Goal: Transaction & Acquisition: Download file/media

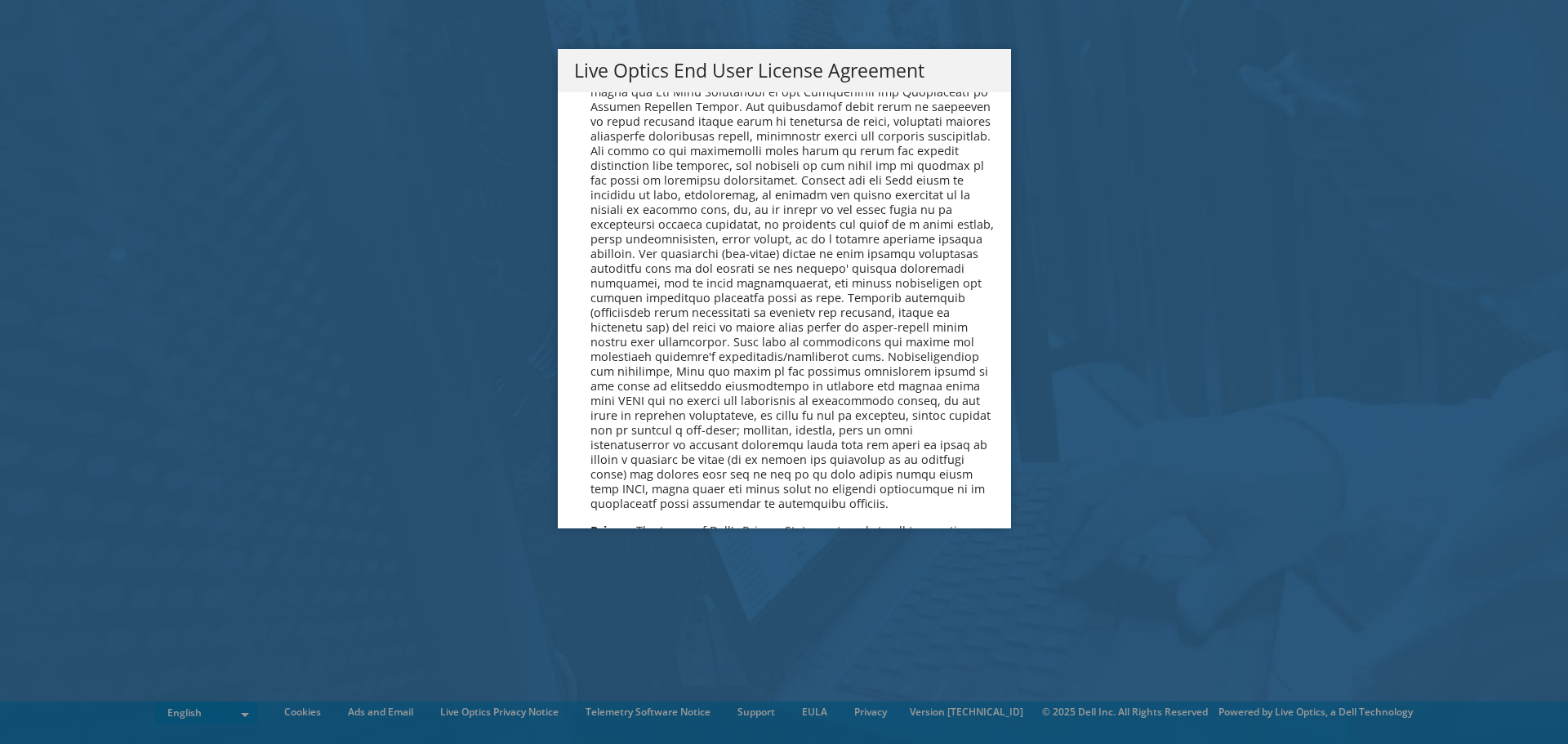
scroll to position [6175, 0]
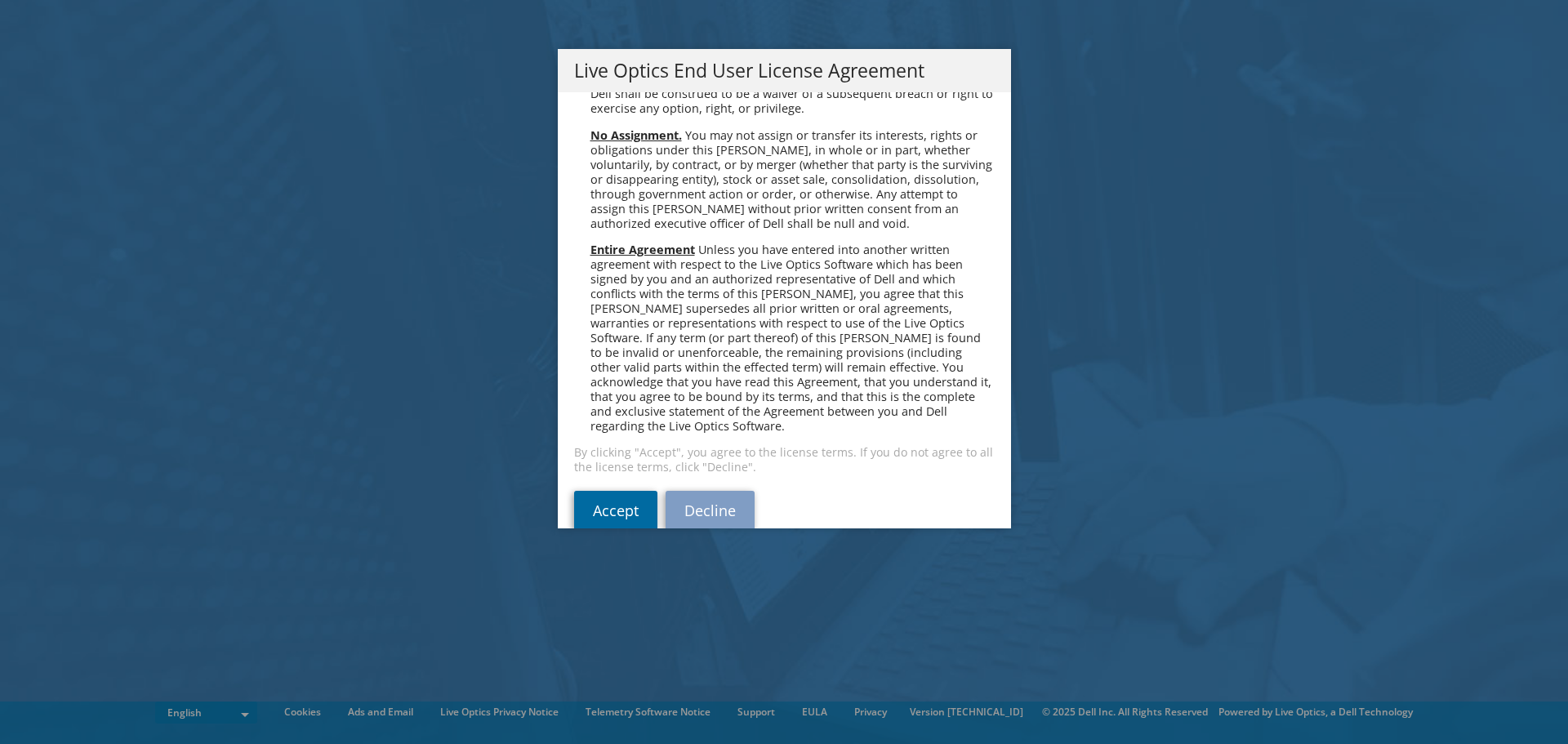
click at [607, 491] on link "Accept" at bounding box center [616, 510] width 83 height 39
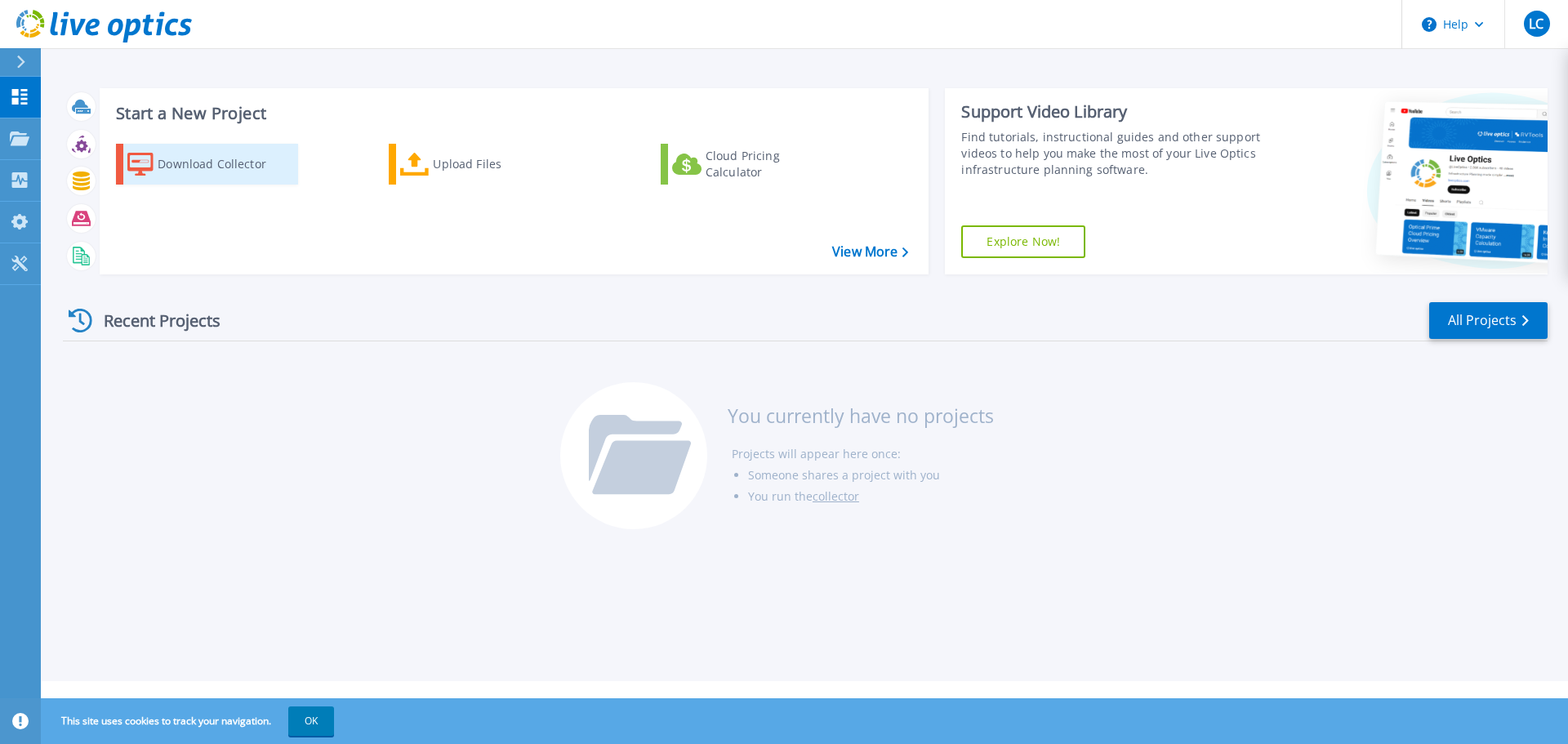
click at [157, 174] on link "Download Collector" at bounding box center [207, 164] width 182 height 41
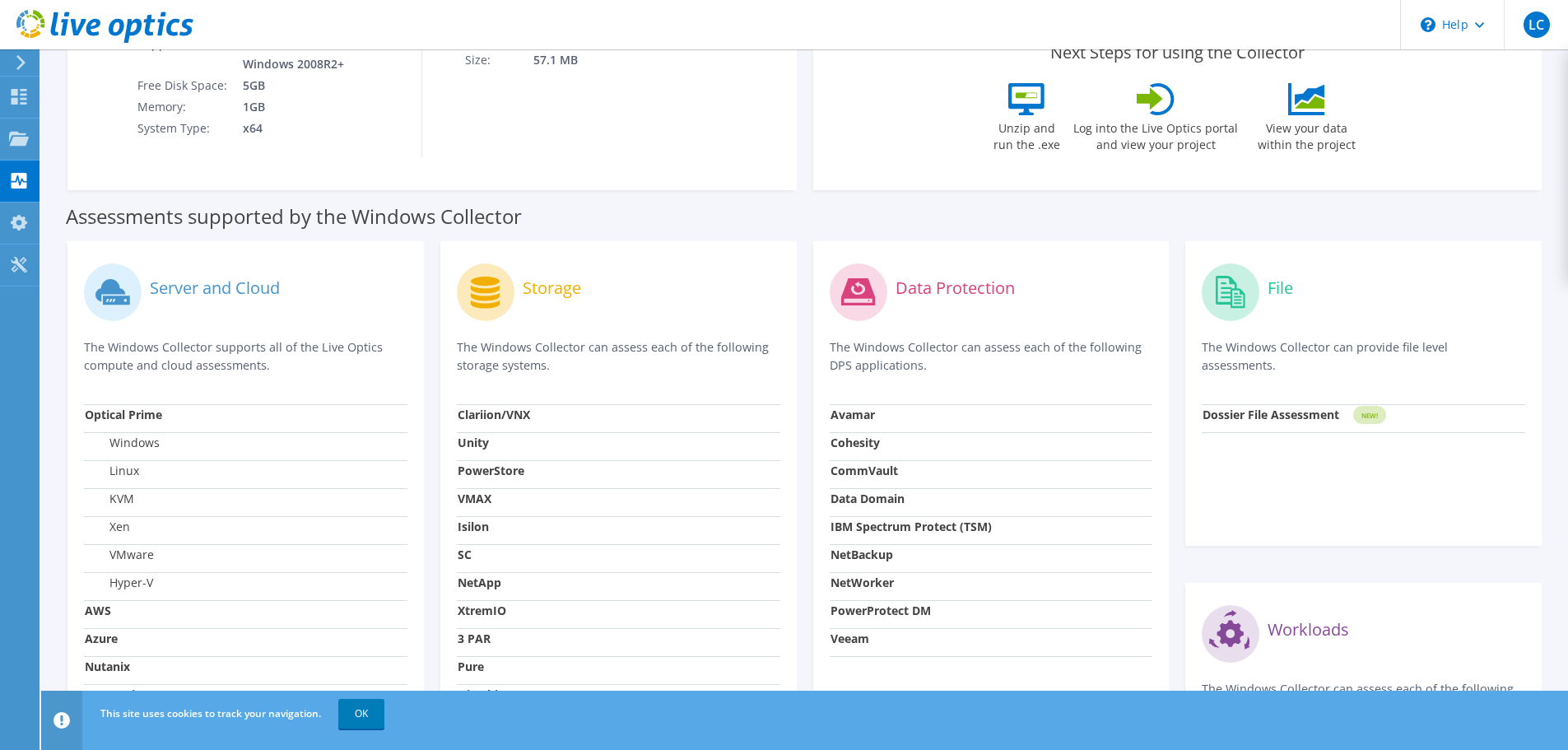
scroll to position [494, 0]
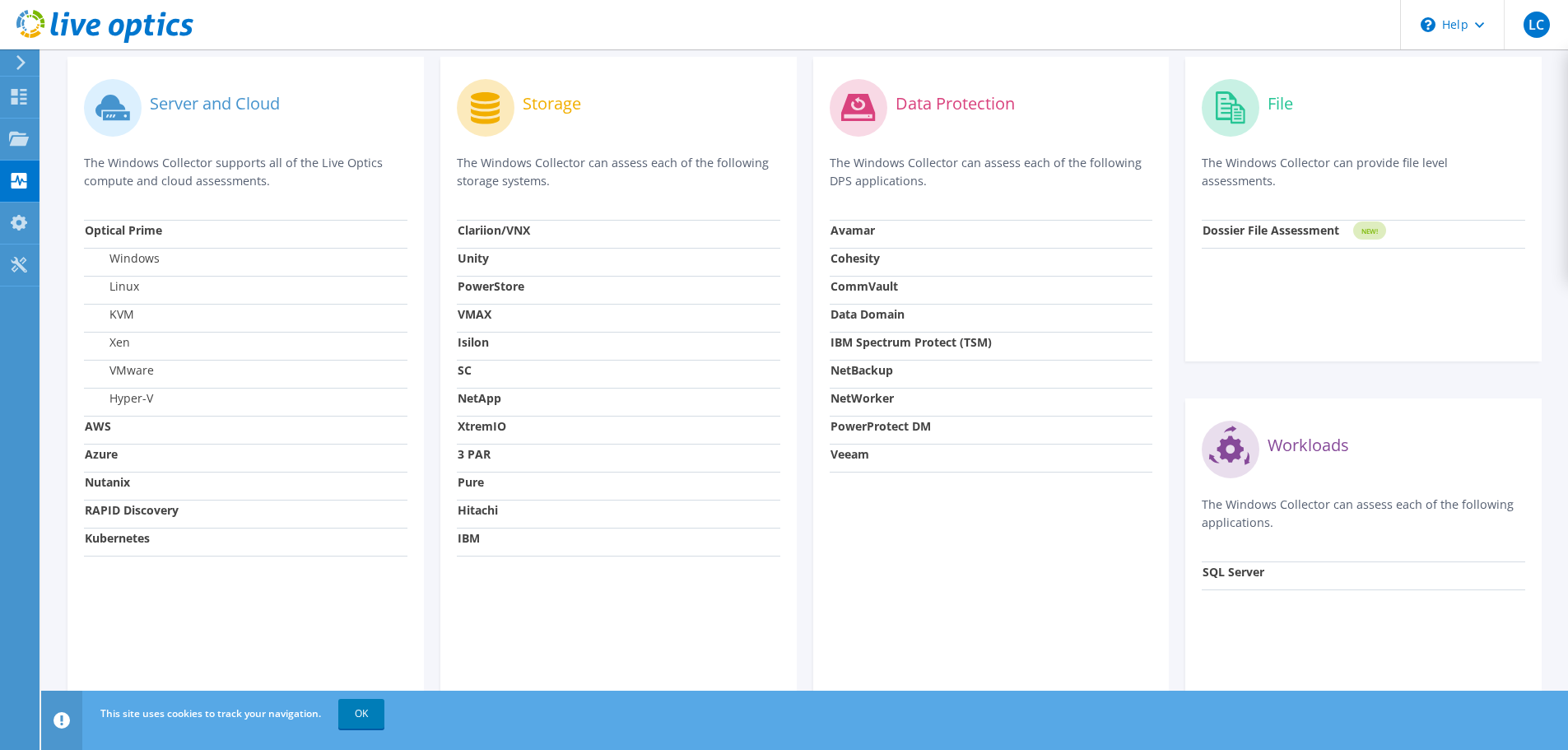
click at [845, 454] on strong "Veeam" at bounding box center [849, 454] width 38 height 16
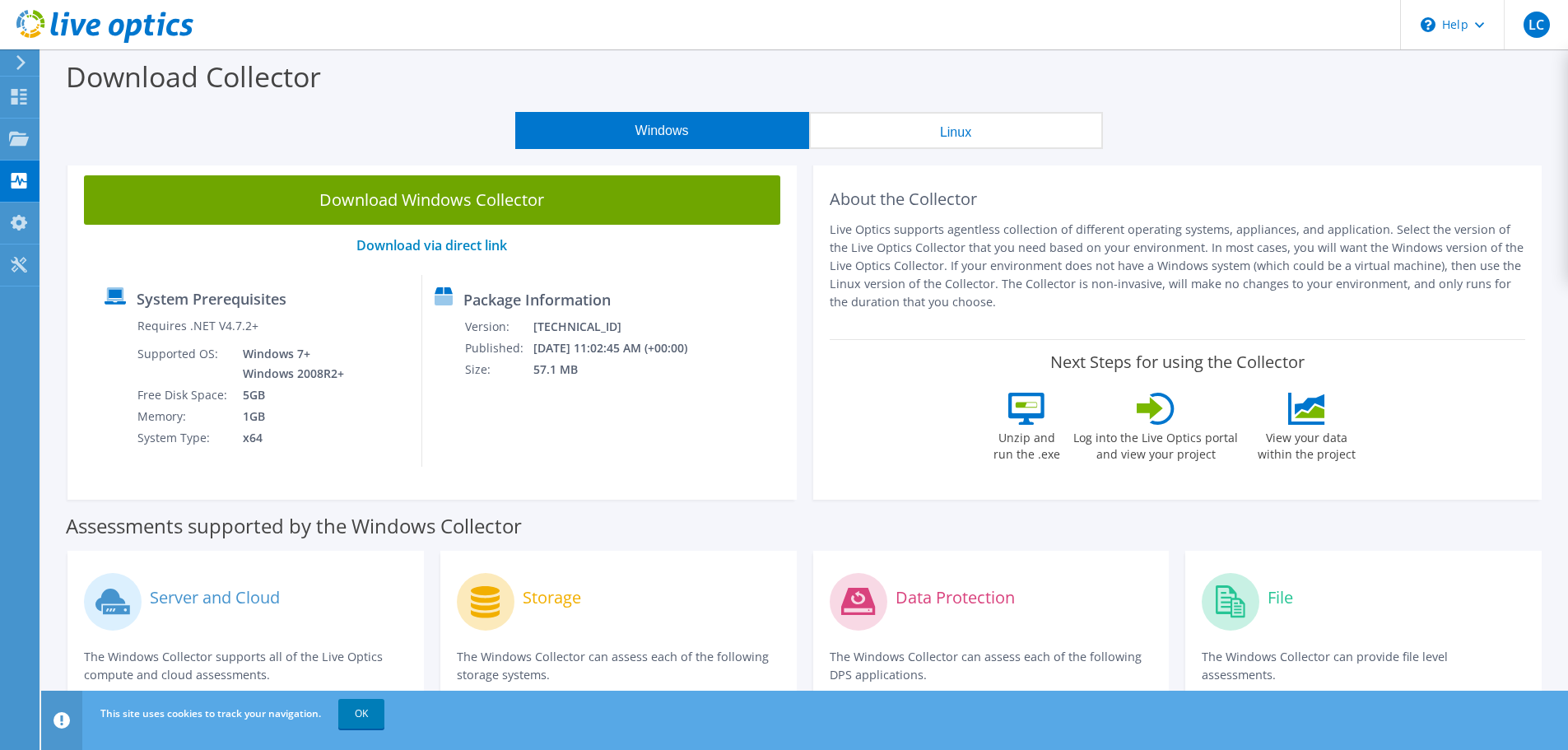
scroll to position [531, 0]
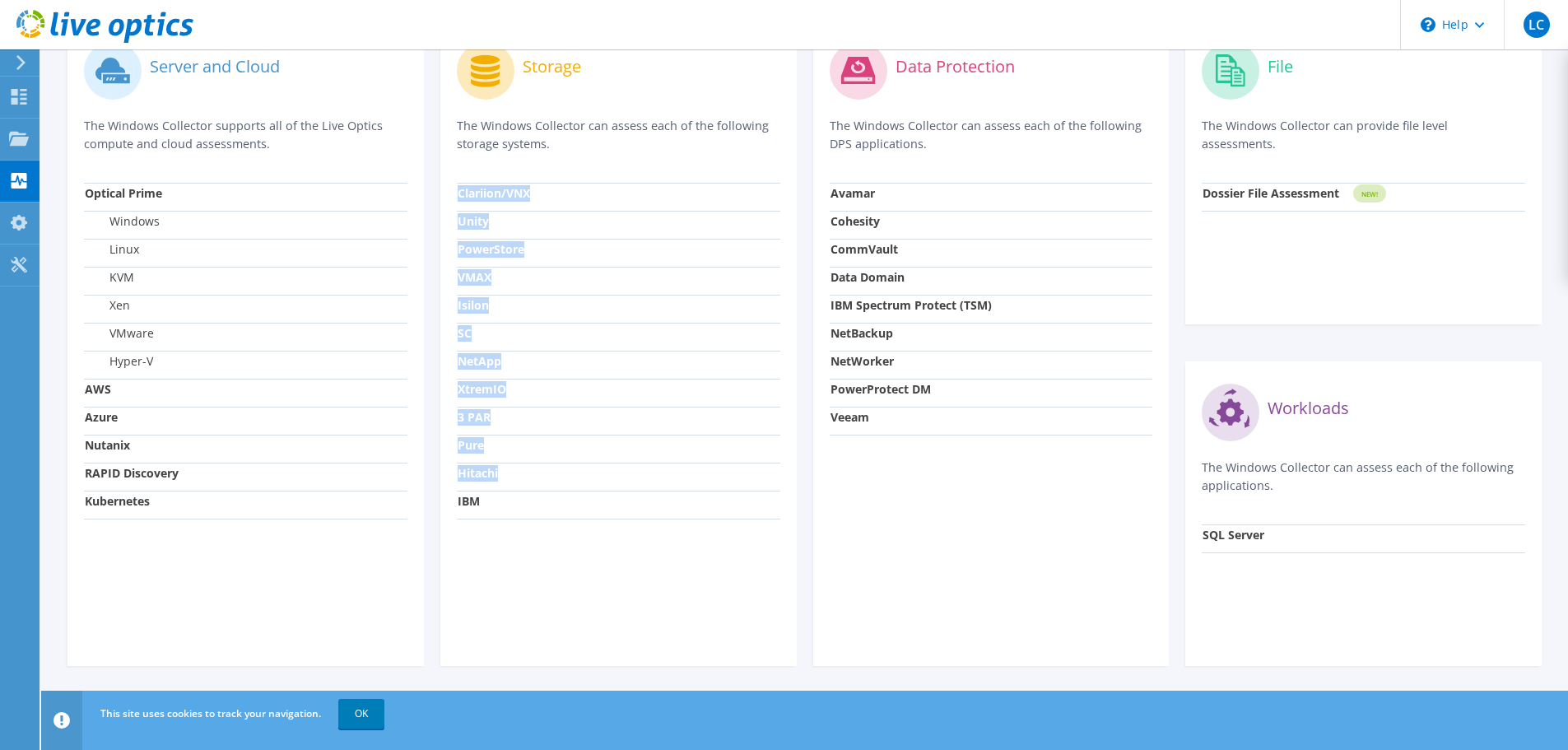
drag, startPoint x: 510, startPoint y: 466, endPoint x: 453, endPoint y: 469, distance: 57.1
click at [453, 469] on div "Storage The Windows Collector can assess each of the following storage systems.…" at bounding box center [618, 343] width 356 height 646
click at [485, 498] on td "IBM" at bounding box center [618, 505] width 324 height 28
click at [361, 714] on link "OK" at bounding box center [361, 714] width 46 height 30
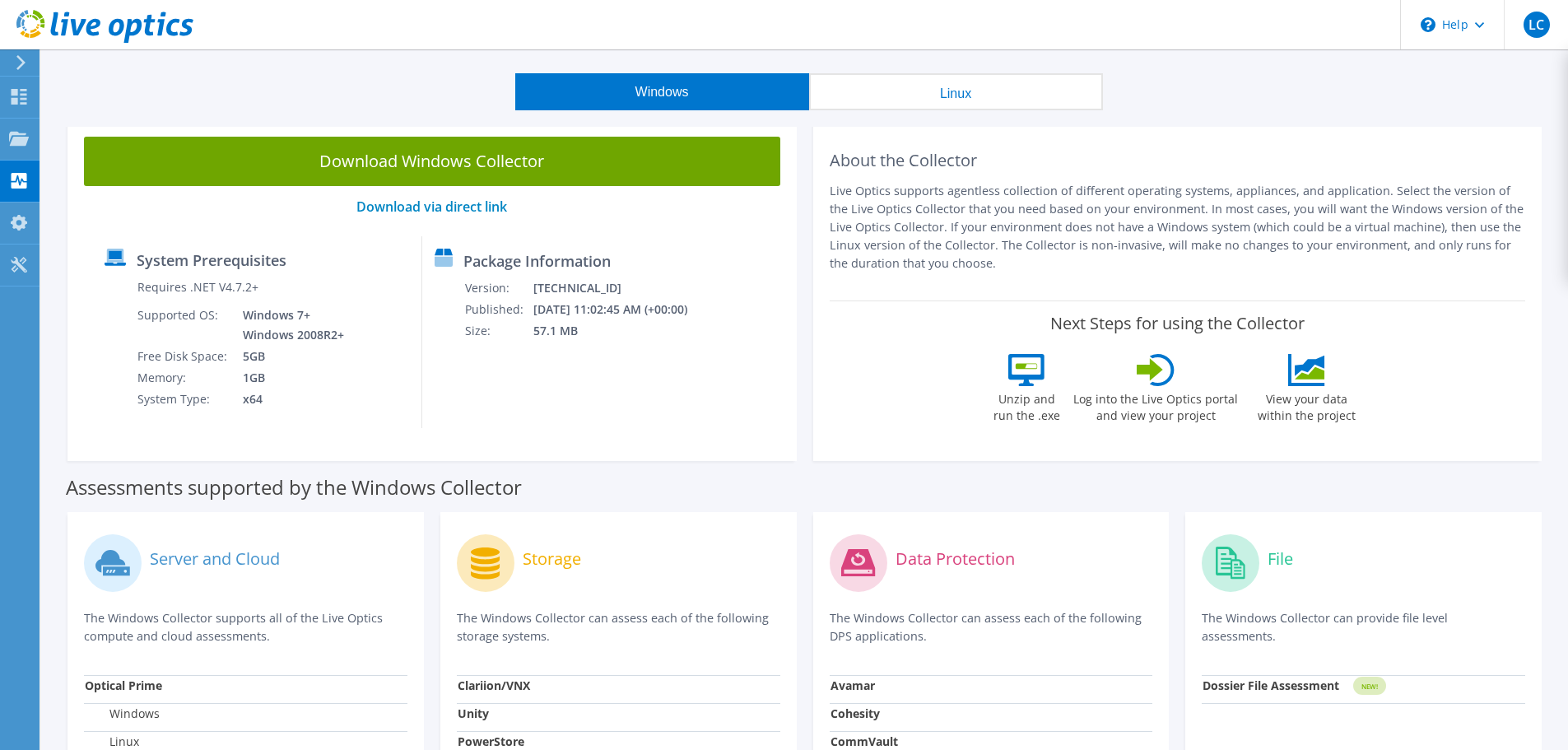
scroll to position [37, 0]
